Goal: Entertainment & Leisure: Consume media (video, audio)

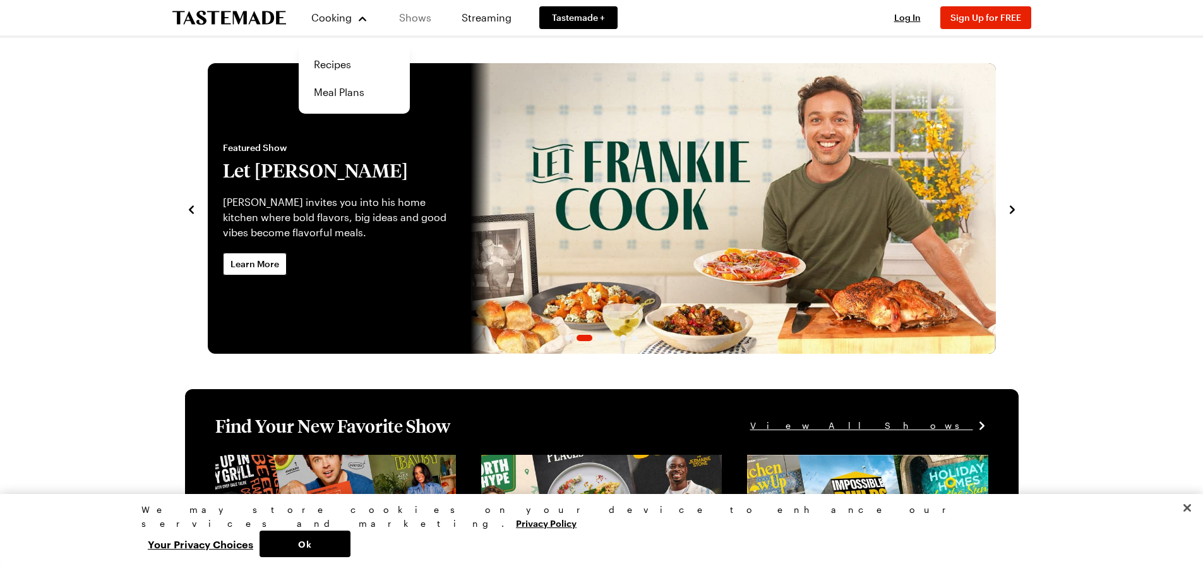
click at [410, 11] on link "Shows" at bounding box center [414, 17] width 57 height 35
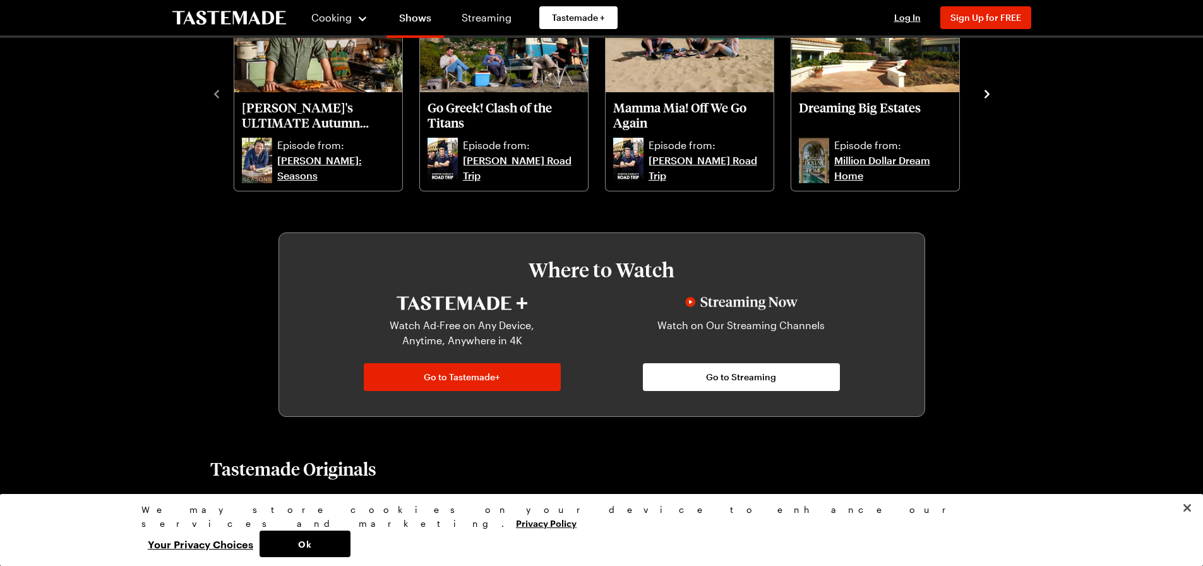
scroll to position [631, 0]
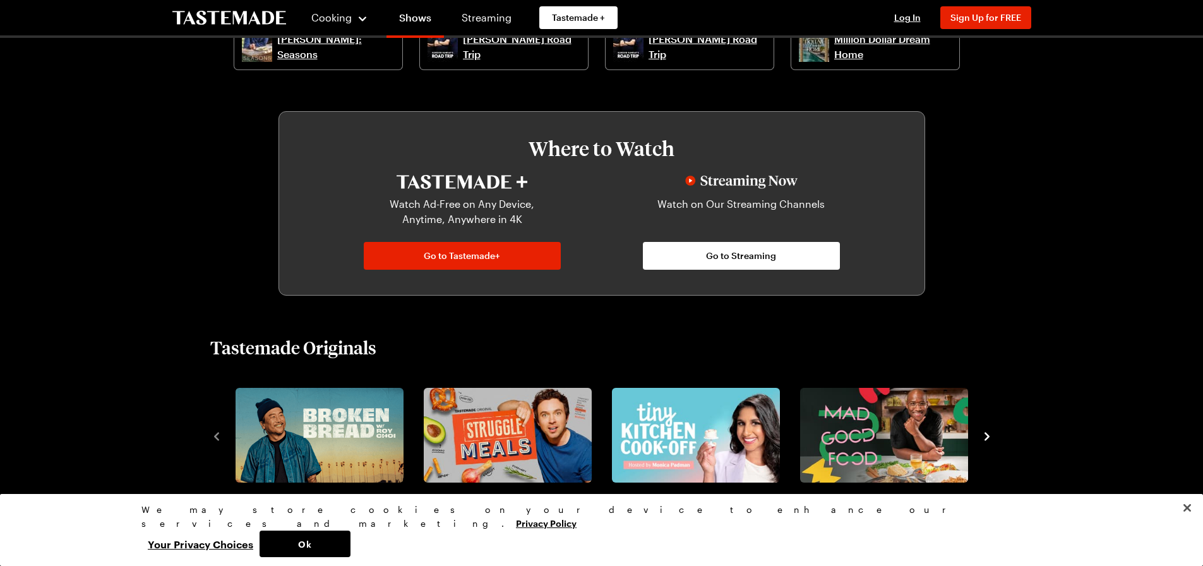
click at [993, 436] on div "Tastemade Originals View All Shows" at bounding box center [601, 441] width 909 height 211
click at [983, 434] on icon "navigate to next item" at bounding box center [987, 436] width 13 height 13
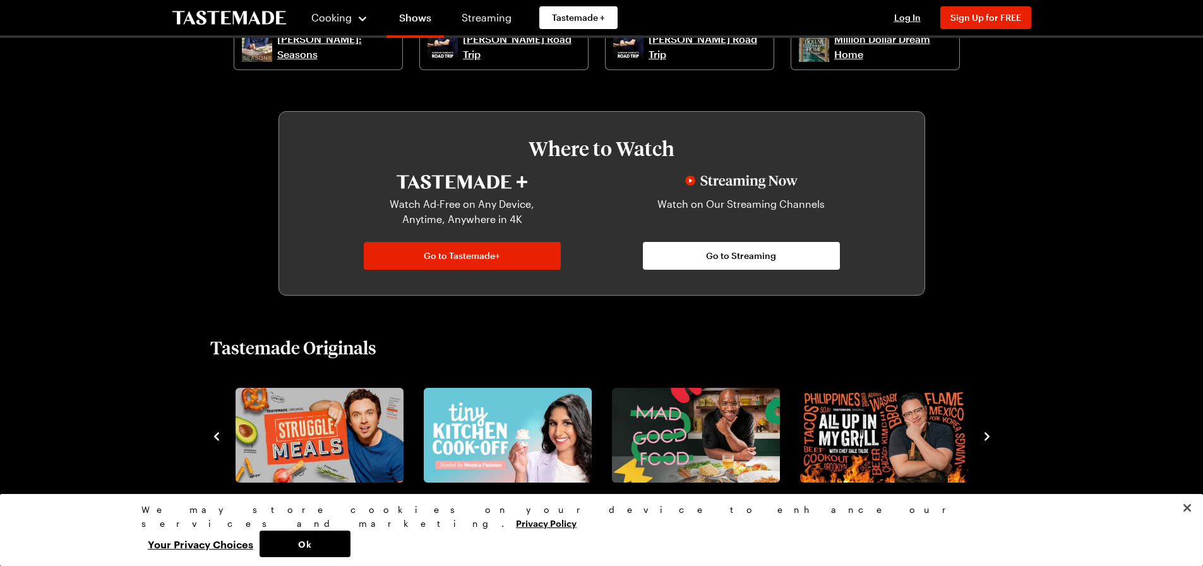
click at [983, 434] on icon "navigate to next item" at bounding box center [987, 436] width 13 height 13
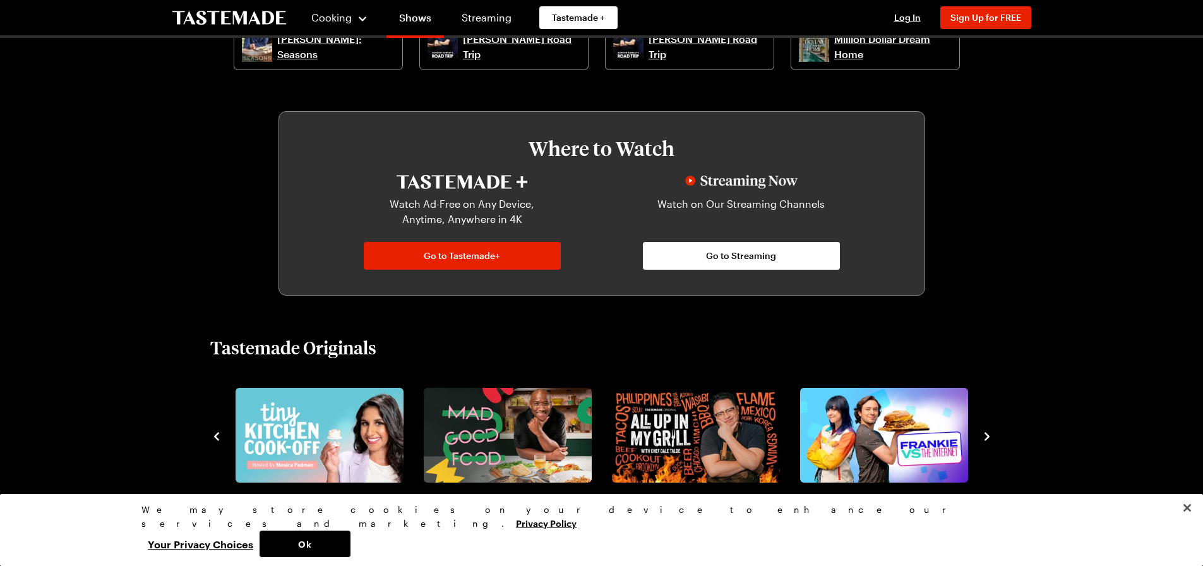
click at [984, 434] on icon "navigate to next item" at bounding box center [987, 436] width 13 height 13
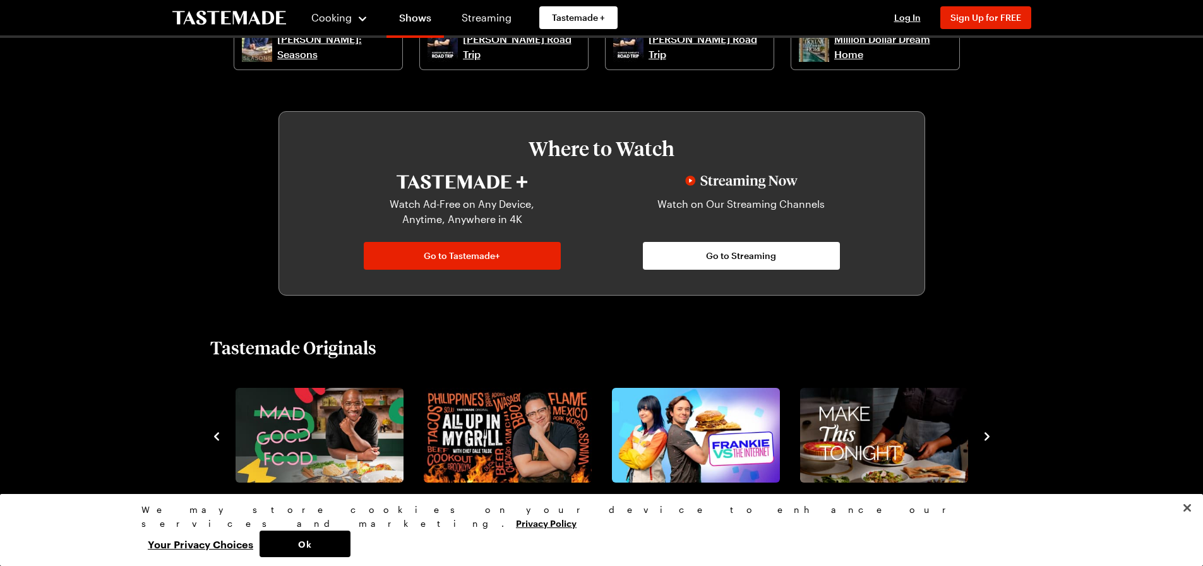
click at [984, 434] on icon "navigate to next item" at bounding box center [987, 436] width 13 height 13
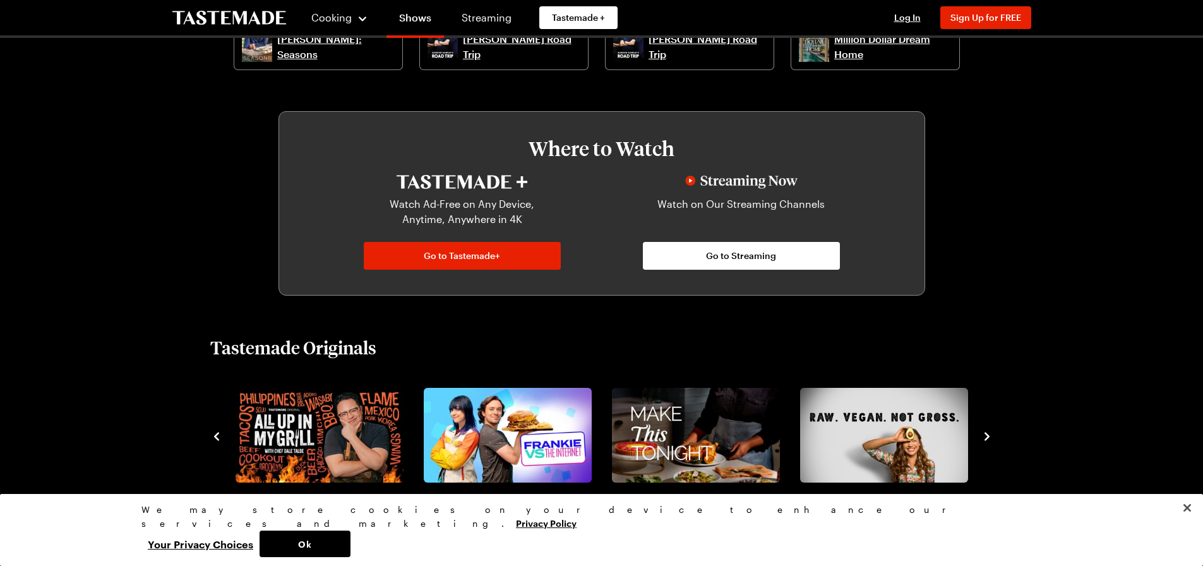
click at [984, 434] on icon "navigate to next item" at bounding box center [987, 436] width 13 height 13
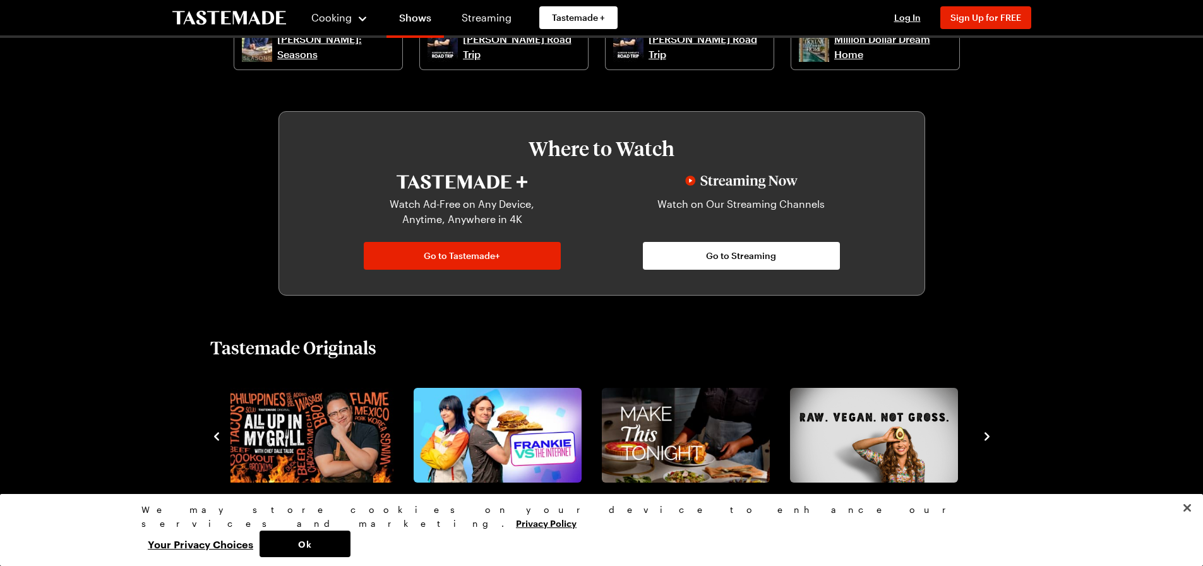
click at [982, 434] on icon "navigate to next item" at bounding box center [987, 436] width 13 height 13
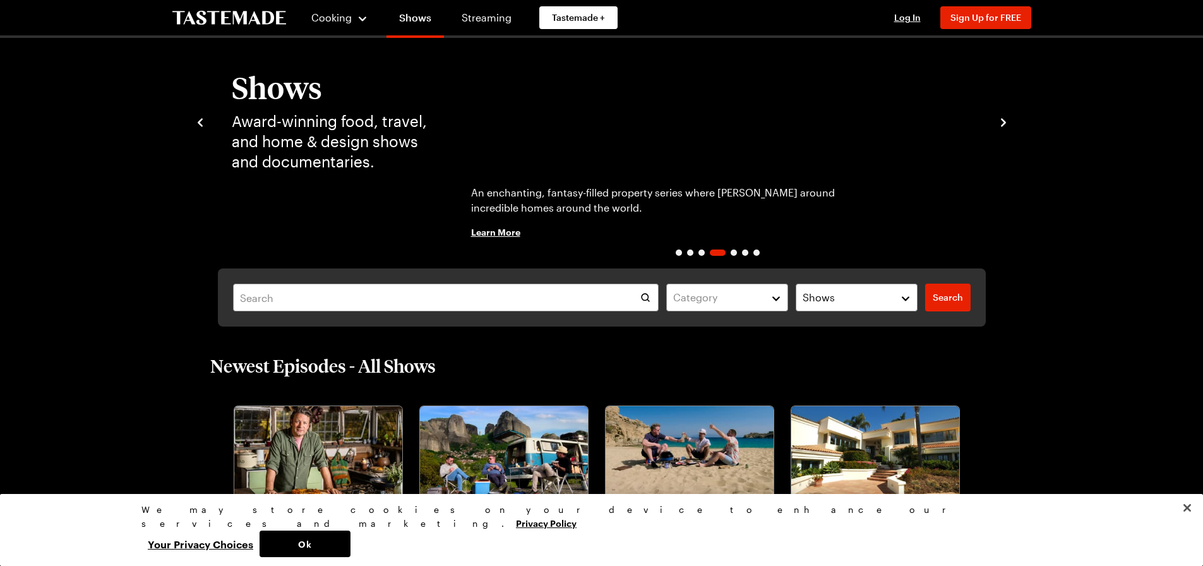
scroll to position [0, 0]
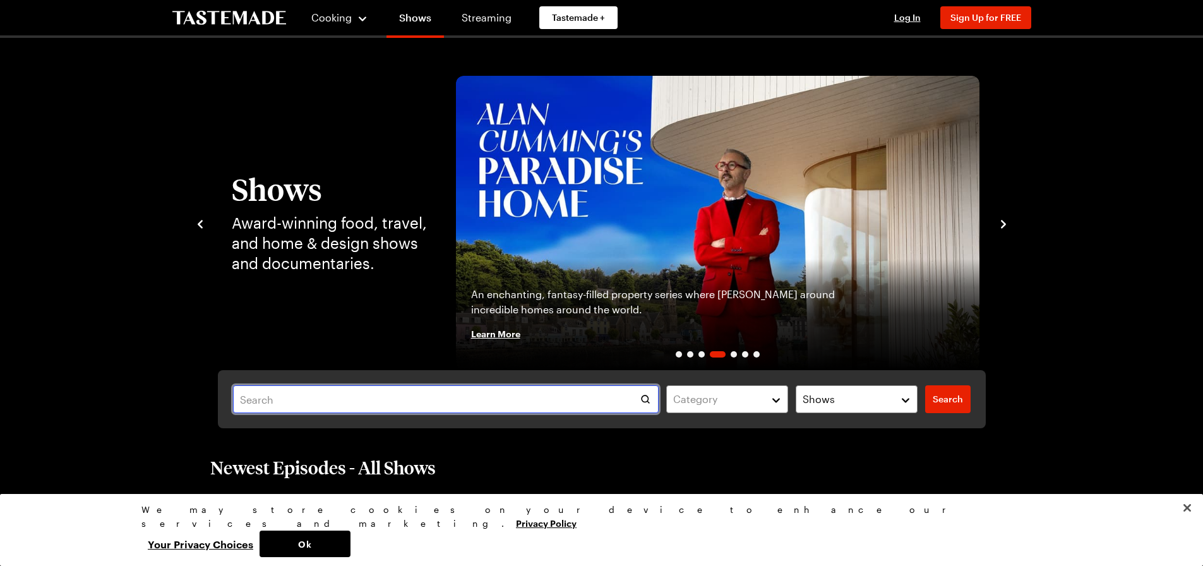
click at [573, 399] on input "text" at bounding box center [446, 399] width 426 height 28
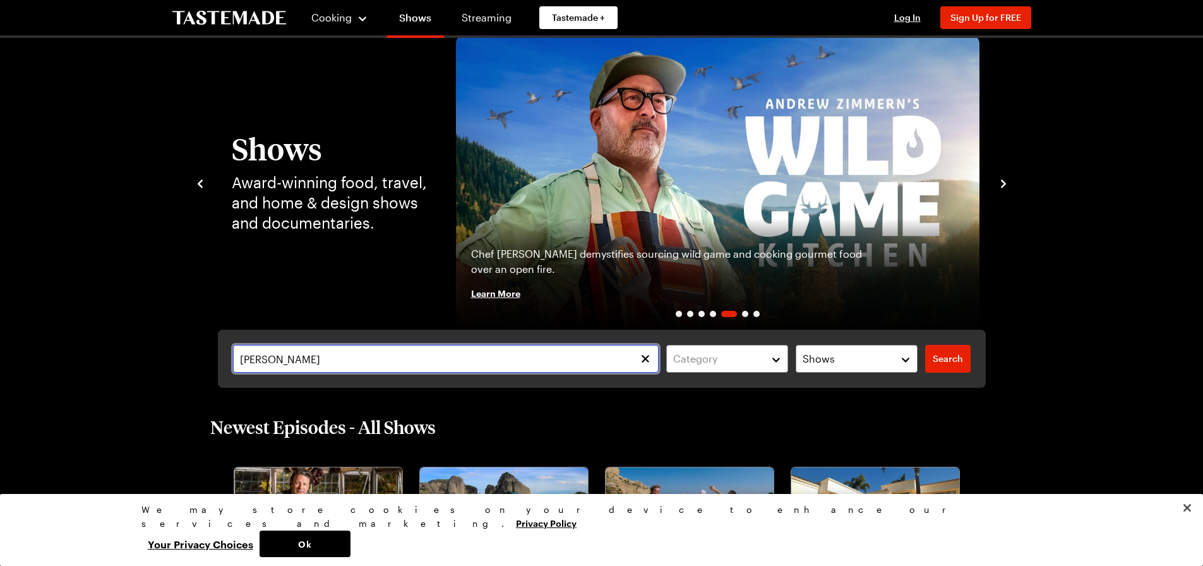
scroll to position [63, 0]
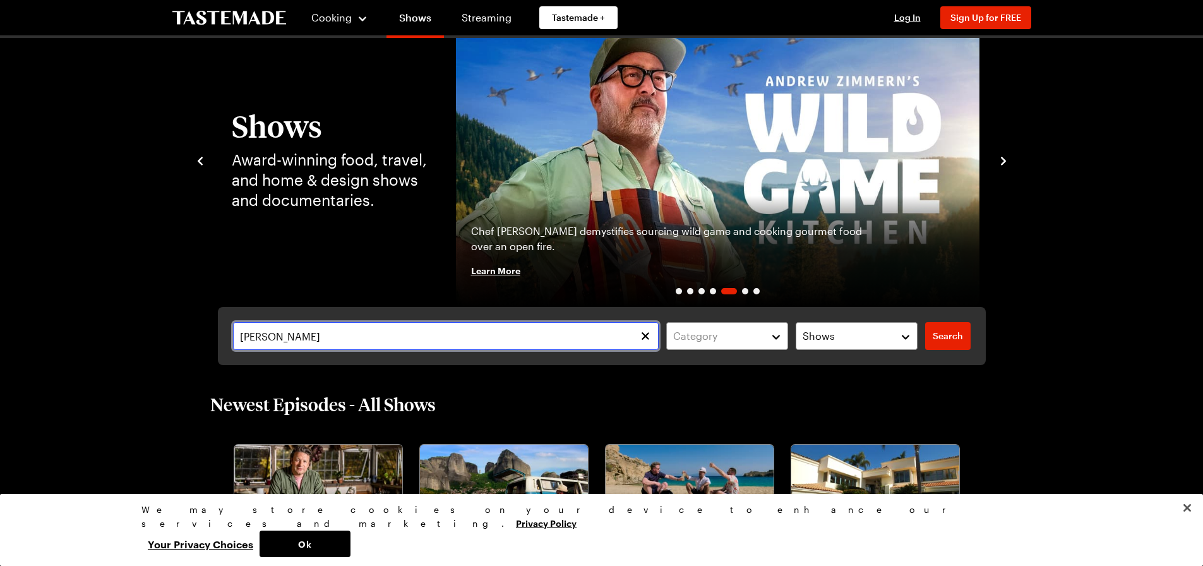
type input "[PERSON_NAME]"
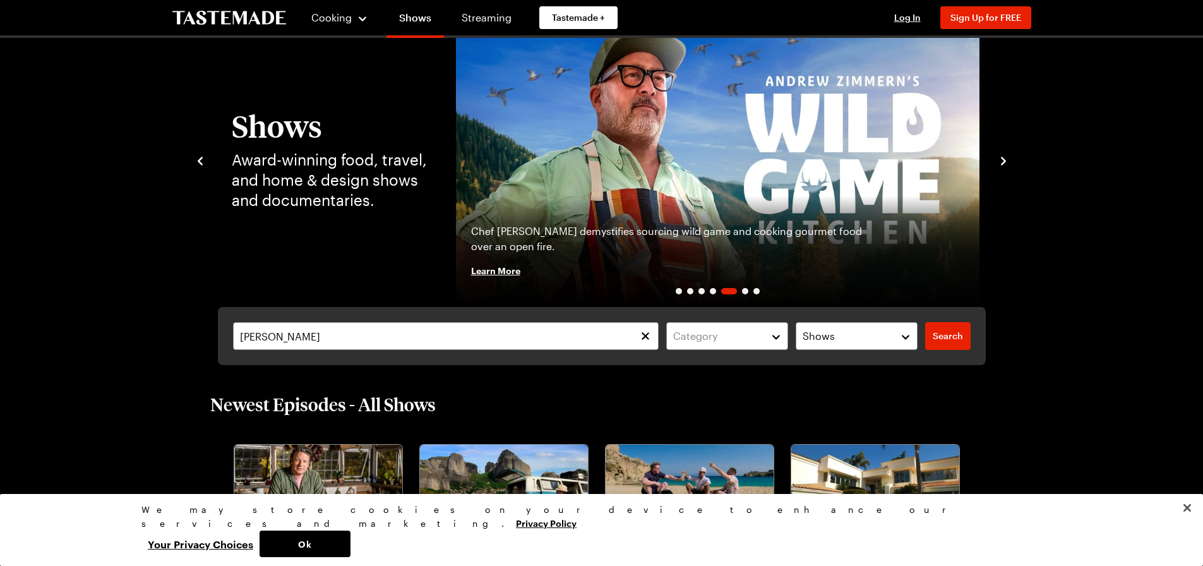
click at [779, 160] on img "5 / 7" at bounding box center [717, 160] width 523 height 294
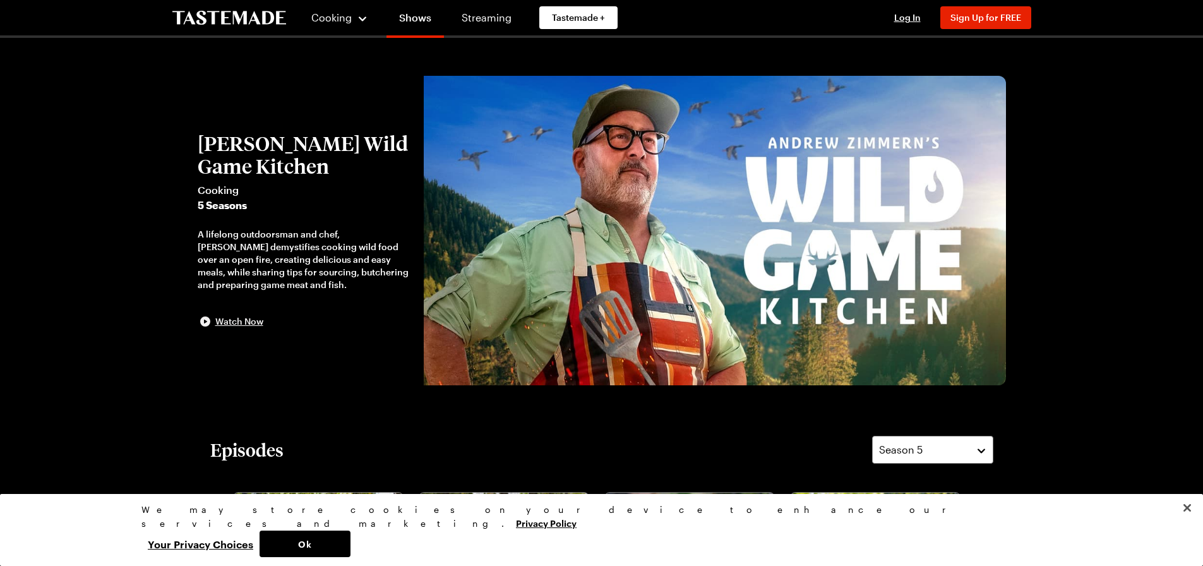
click at [229, 317] on span "Watch Now" at bounding box center [239, 321] width 48 height 13
